Goal: Information Seeking & Learning: Learn about a topic

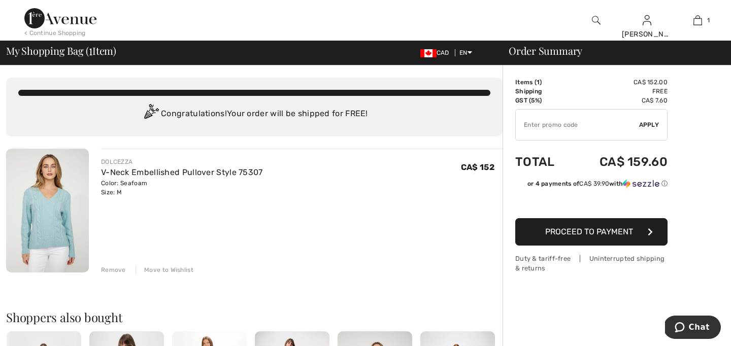
click at [113, 271] on div "Remove" at bounding box center [113, 270] width 25 height 9
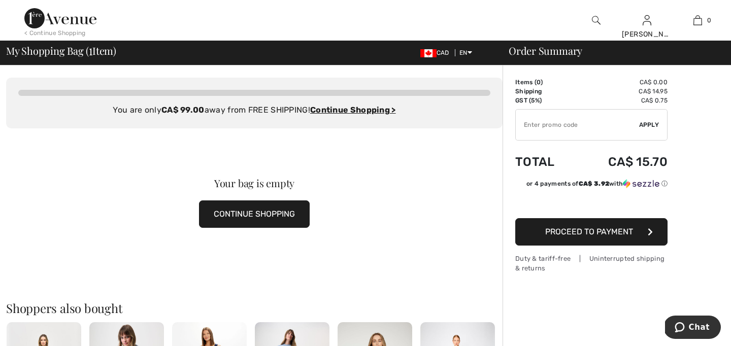
click at [88, 258] on div "Your bag is empty CONTINUE SHOPPING" at bounding box center [254, 202] width 497 height 149
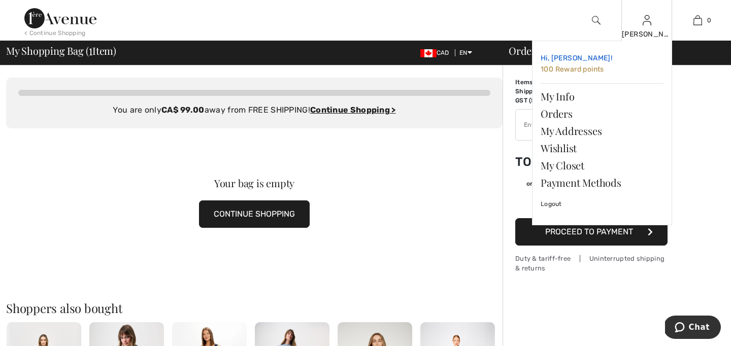
click at [582, 69] on span "100 Reward points" at bounding box center [572, 69] width 63 height 9
click at [557, 113] on link "Orders" at bounding box center [602, 113] width 123 height 17
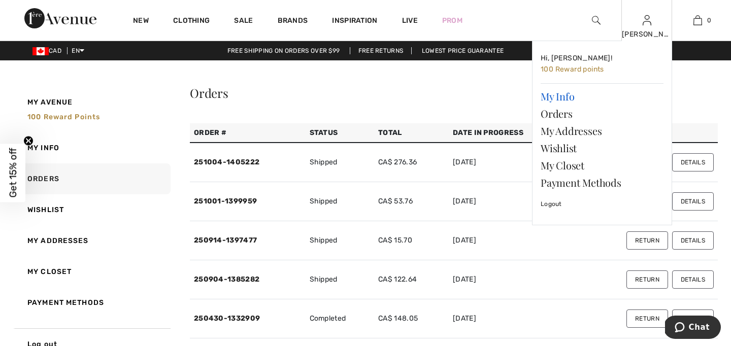
click at [569, 93] on link "My Info" at bounding box center [602, 96] width 123 height 17
click at [562, 97] on link "My Info" at bounding box center [602, 96] width 123 height 17
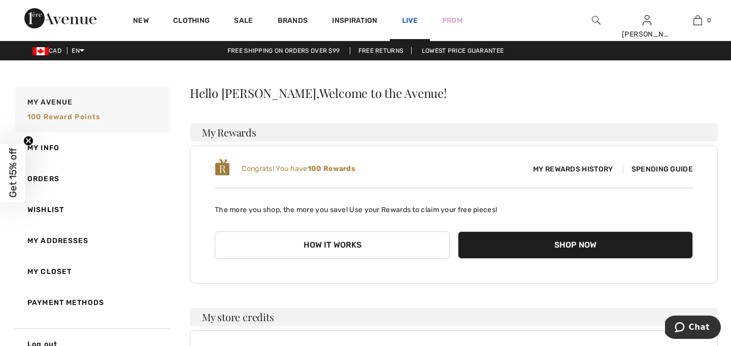
click at [413, 20] on link "Live" at bounding box center [410, 20] width 16 height 11
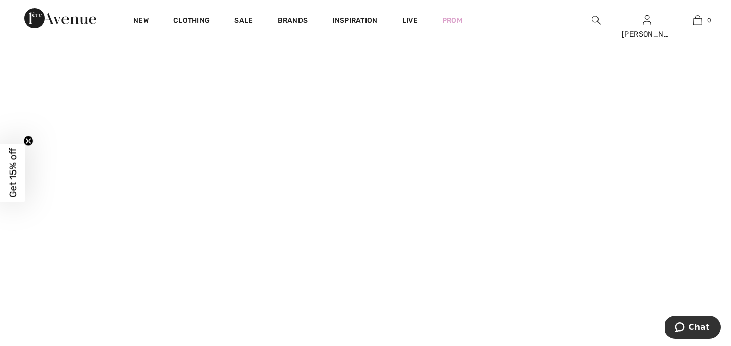
scroll to position [894, 0]
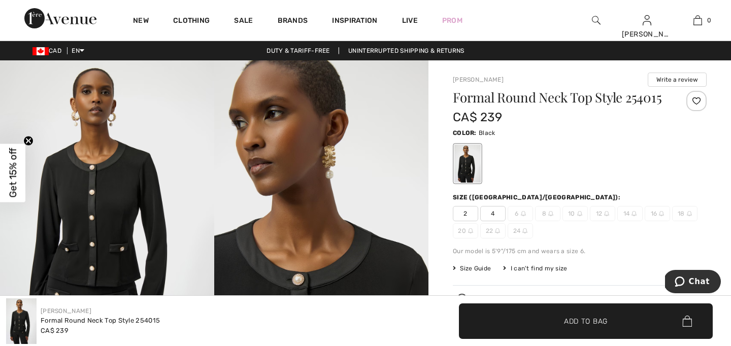
click at [302, 284] on img at bounding box center [321, 220] width 214 height 321
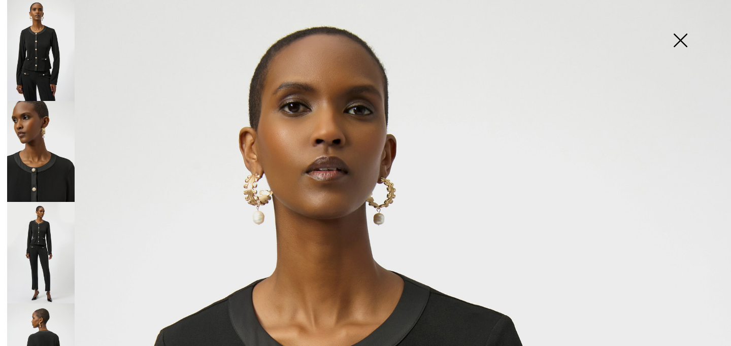
click at [39, 172] on img at bounding box center [41, 151] width 68 height 101
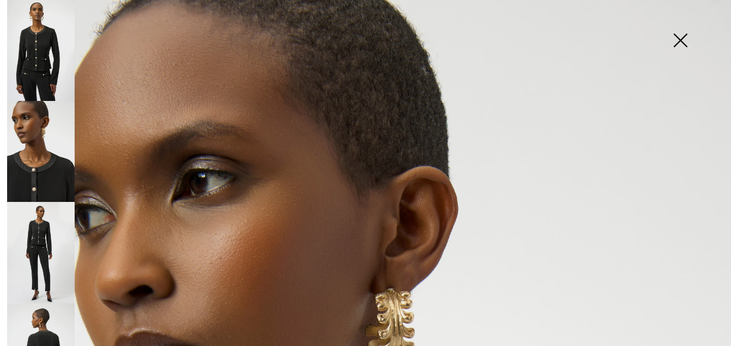
click at [36, 275] on img at bounding box center [41, 252] width 68 height 101
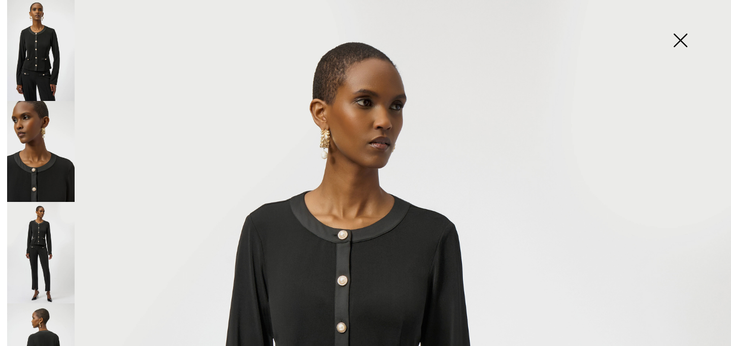
click at [683, 40] on img at bounding box center [680, 41] width 51 height 52
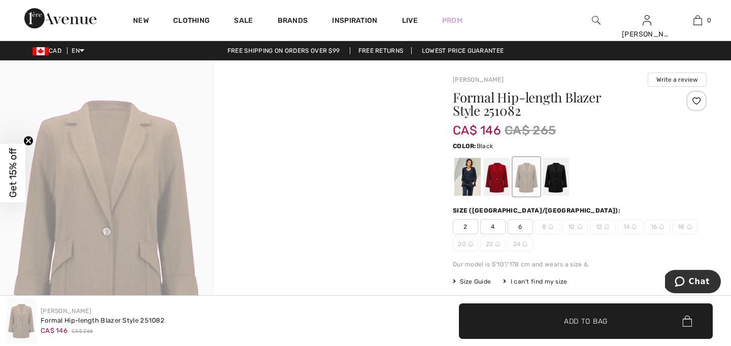
click at [560, 183] on div at bounding box center [556, 177] width 26 height 38
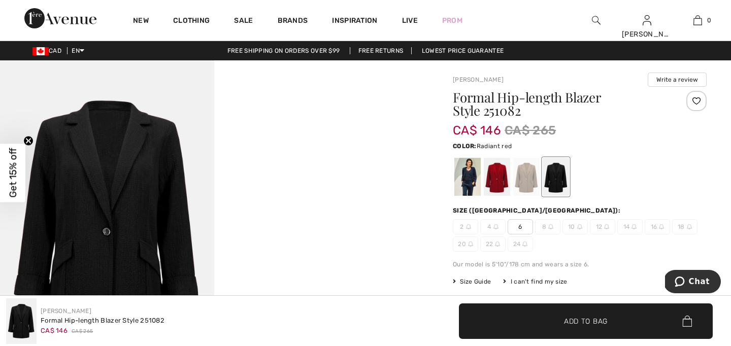
click at [498, 179] on div at bounding box center [497, 177] width 26 height 38
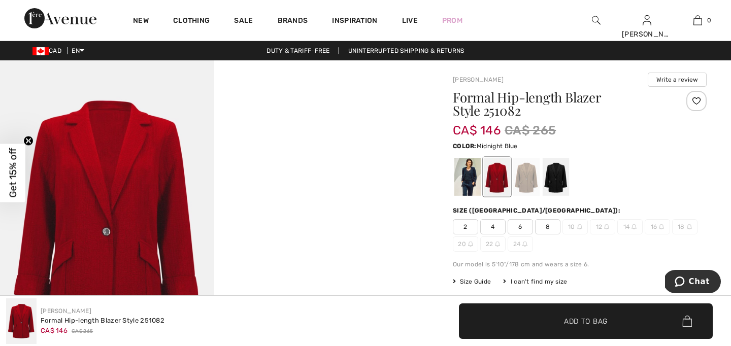
click at [470, 183] on div at bounding box center [467, 177] width 26 height 38
